Goal: Check status: Check status

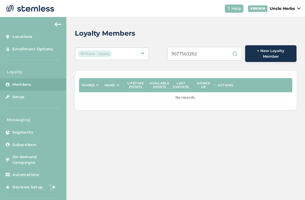
type input "9077563262"
click at [216, 53] on input "9077563262" at bounding box center [204, 54] width 75 height 14
click at [218, 54] on input "9077563262" at bounding box center [204, 54] width 75 height 14
click at [219, 53] on input "9077563262" at bounding box center [204, 54] width 75 height 14
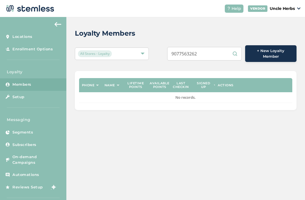
click at [221, 52] on input "9077563262" at bounding box center [204, 54] width 75 height 14
click at [237, 50] on input "9077563262" at bounding box center [204, 54] width 75 height 14
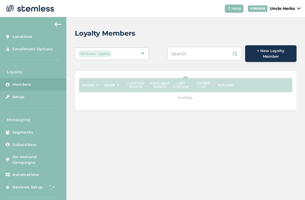
click at [210, 56] on input "text" at bounding box center [204, 54] width 75 height 14
click at [202, 50] on input "text" at bounding box center [204, 54] width 75 height 14
paste input "9077563262"
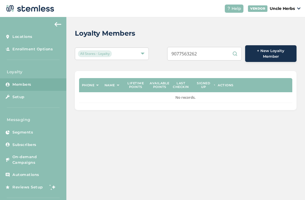
click at [232, 54] on input "9077563262" at bounding box center [204, 54] width 75 height 14
type input "9077563262"
